Goal: Transaction & Acquisition: Download file/media

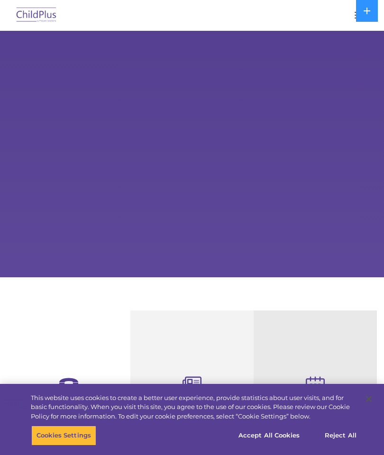
select select "MEDIUM"
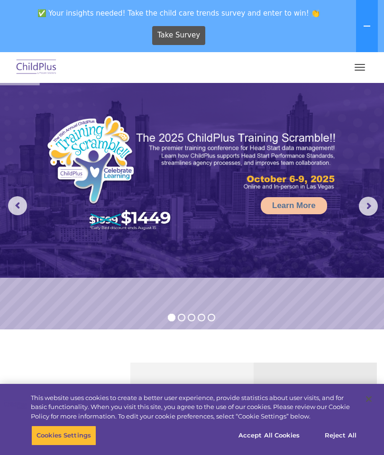
click at [351, 68] on button "button" at bounding box center [360, 67] width 20 height 15
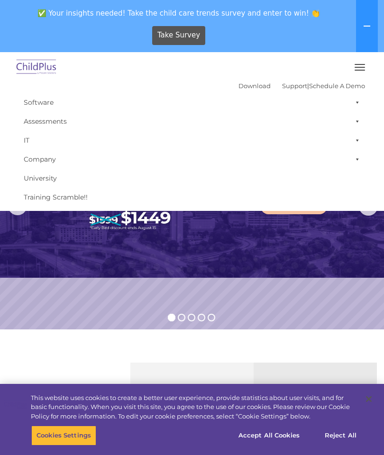
click at [369, 27] on icon at bounding box center [367, 26] width 8 height 8
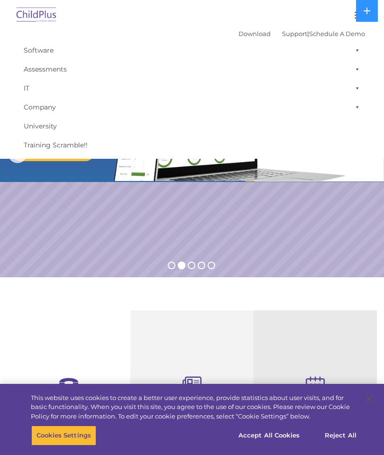
click at [38, 15] on img at bounding box center [36, 15] width 45 height 22
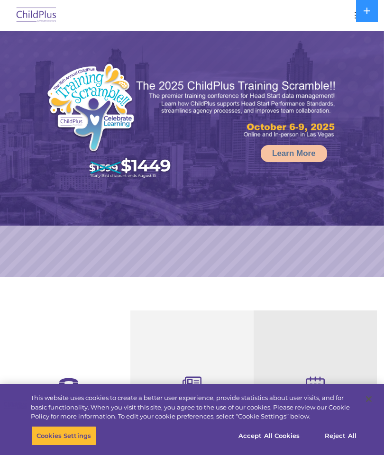
select select "MEDIUM"
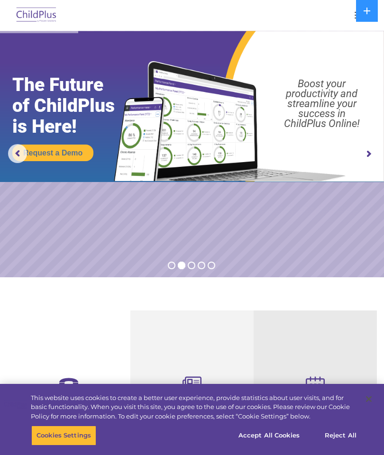
click at [365, 12] on icon at bounding box center [367, 11] width 8 height 8
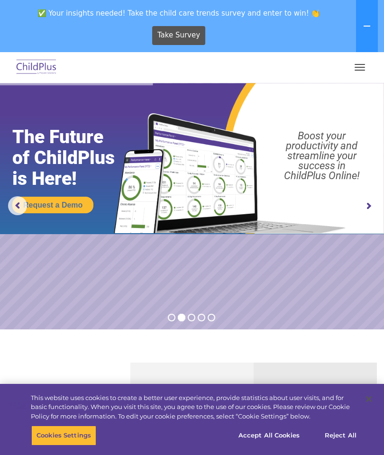
click at [360, 65] on button "button" at bounding box center [360, 67] width 20 height 15
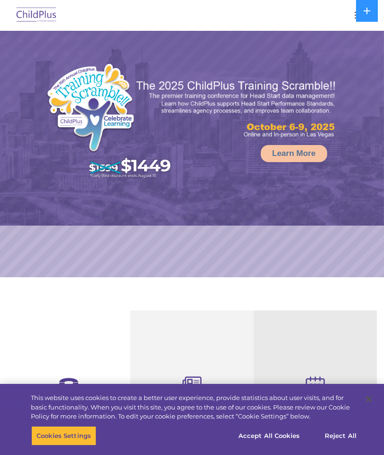
select select "MEDIUM"
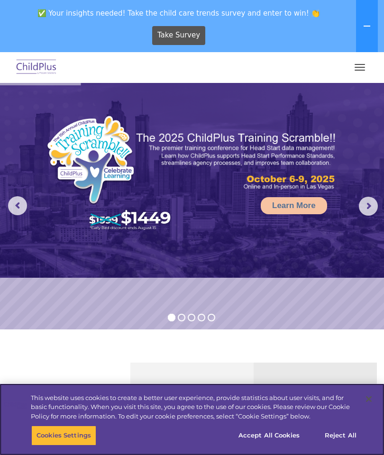
click at [343, 435] on button "Reject All" at bounding box center [340, 436] width 59 height 20
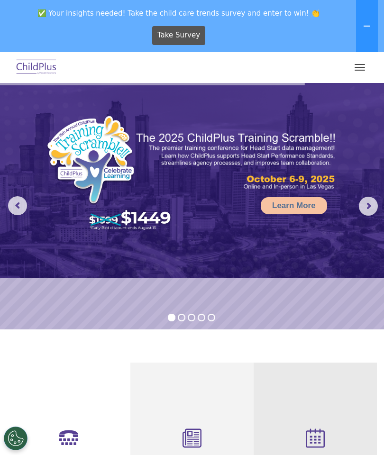
click at [364, 67] on span "button" at bounding box center [359, 67] width 10 height 1
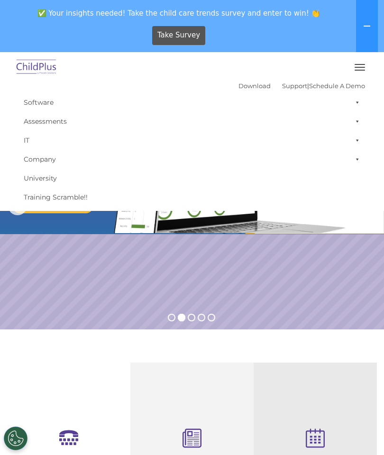
click at [239, 82] on link "Download" at bounding box center [254, 86] width 32 height 8
